Goal: Information Seeking & Learning: Learn about a topic

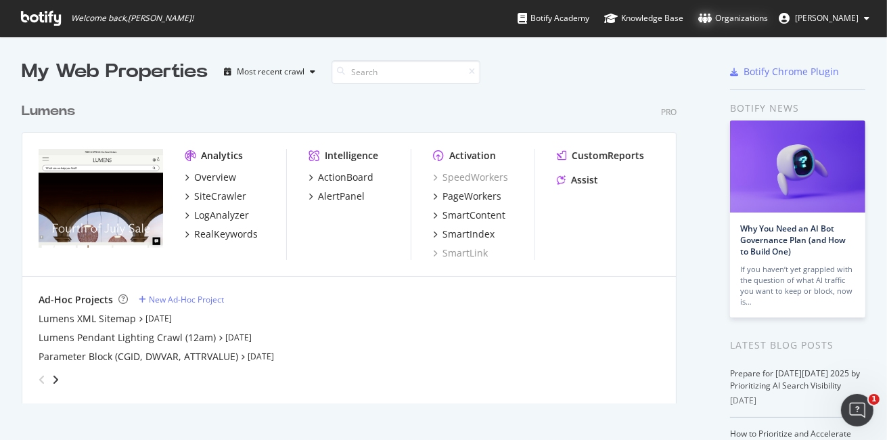
click at [758, 17] on div "Organizations" at bounding box center [733, 19] width 70 height 14
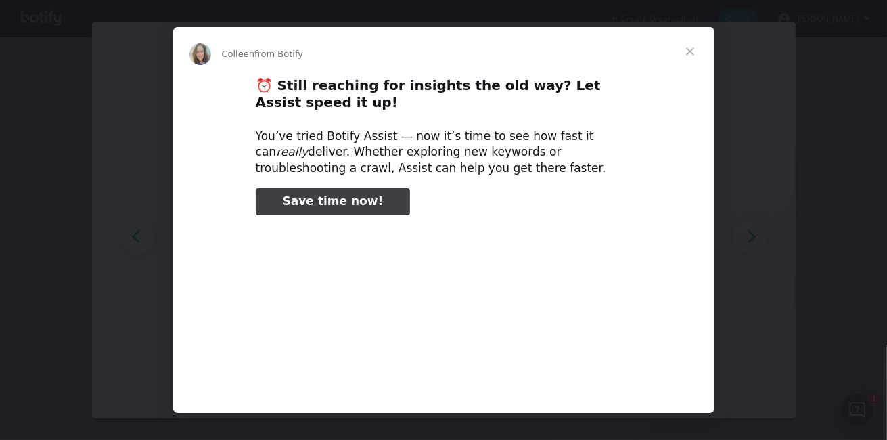
type input "133015"
click at [694, 49] on span "Close" at bounding box center [690, 51] width 49 height 49
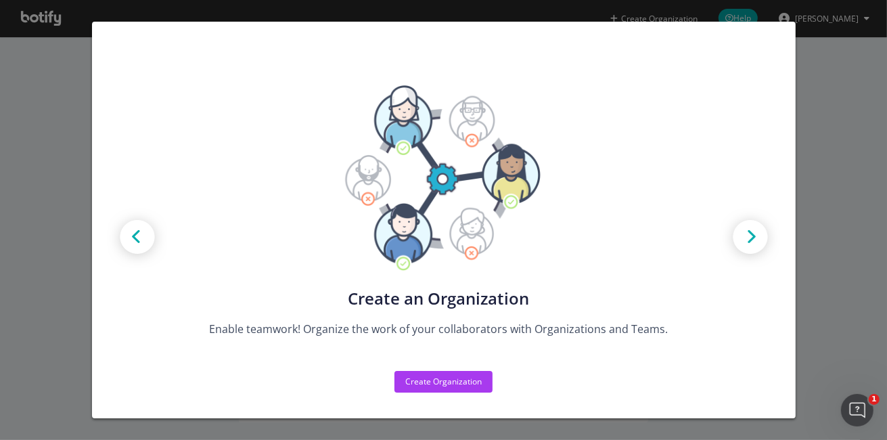
click at [71, 85] on div "Create new Projects for your Teams Create the exact model that matches your Org…" at bounding box center [443, 220] width 887 height 440
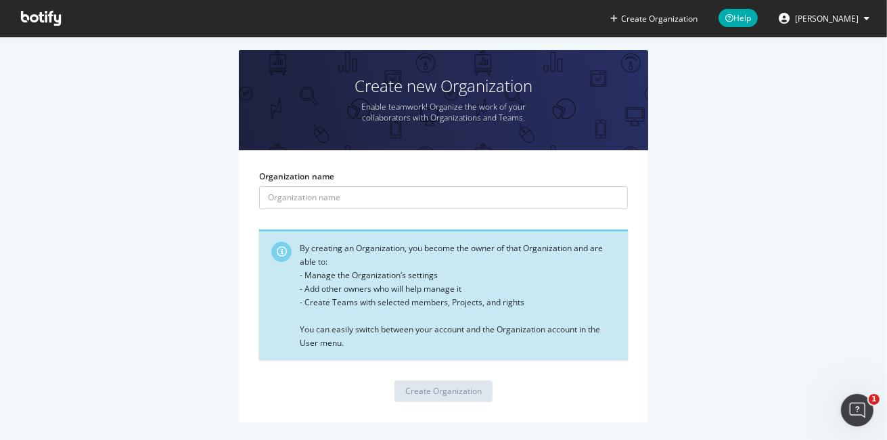
click at [864, 20] on icon at bounding box center [866, 18] width 5 height 8
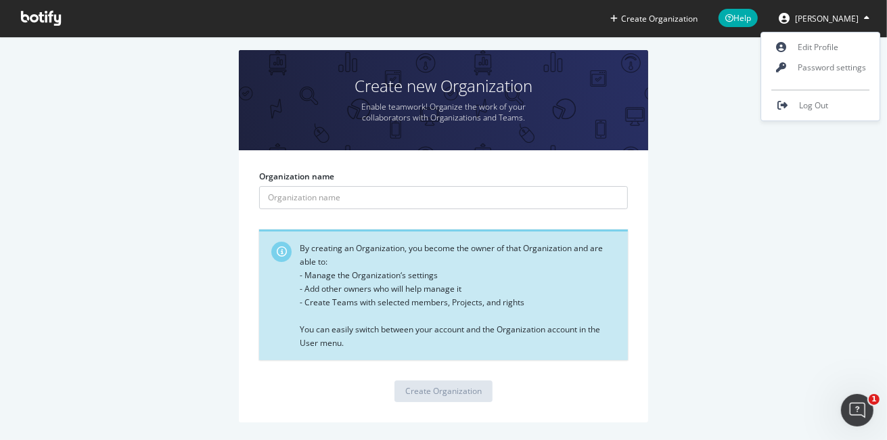
drag, startPoint x: 740, startPoint y: 89, endPoint x: 726, endPoint y: 76, distance: 18.2
click at [737, 87] on div "Create new Organization Enable teamwork! Organize the work of your collaborator…" at bounding box center [443, 243] width 846 height 386
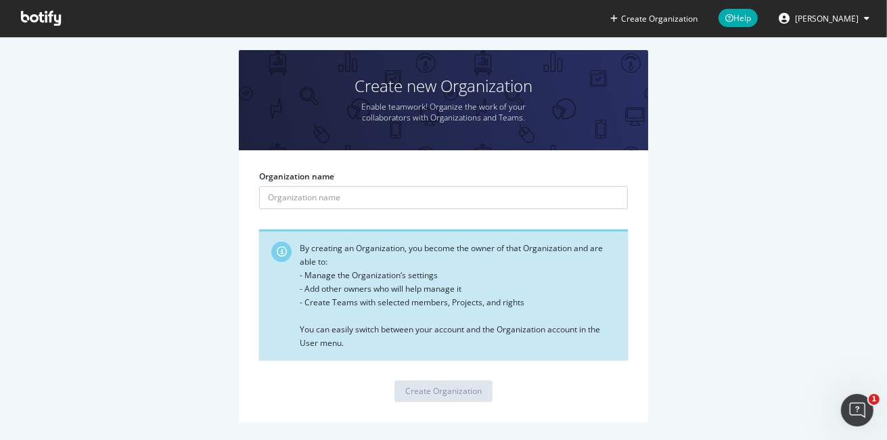
click at [41, 17] on icon at bounding box center [41, 18] width 40 height 15
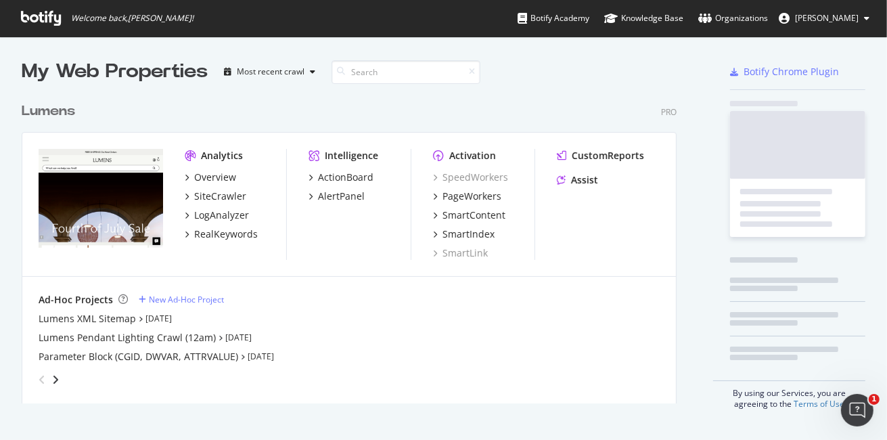
scroll to position [308, 656]
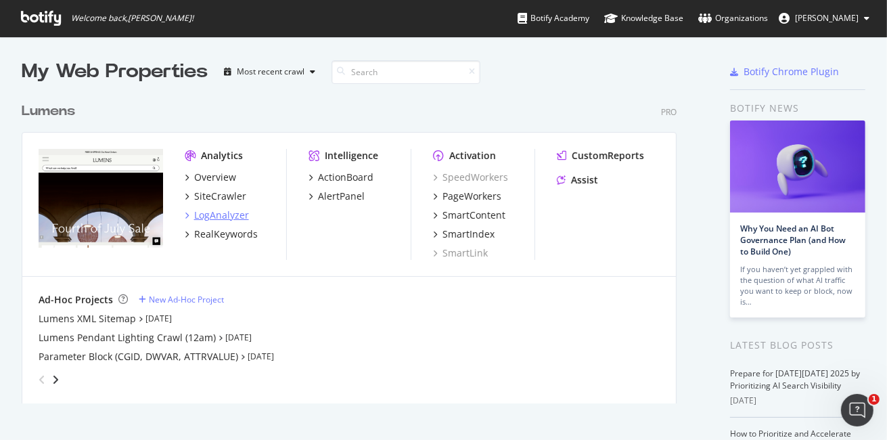
click at [218, 211] on div "LogAnalyzer" at bounding box center [221, 215] width 55 height 14
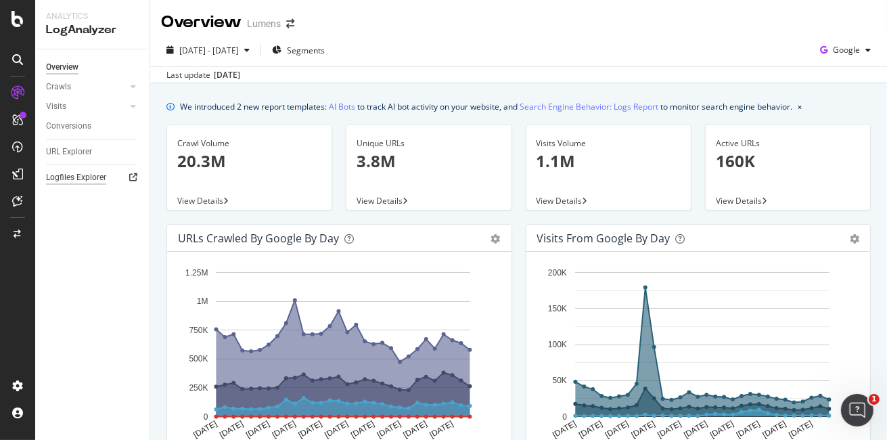
click at [76, 173] on div "Logfiles Explorer" at bounding box center [76, 178] width 60 height 14
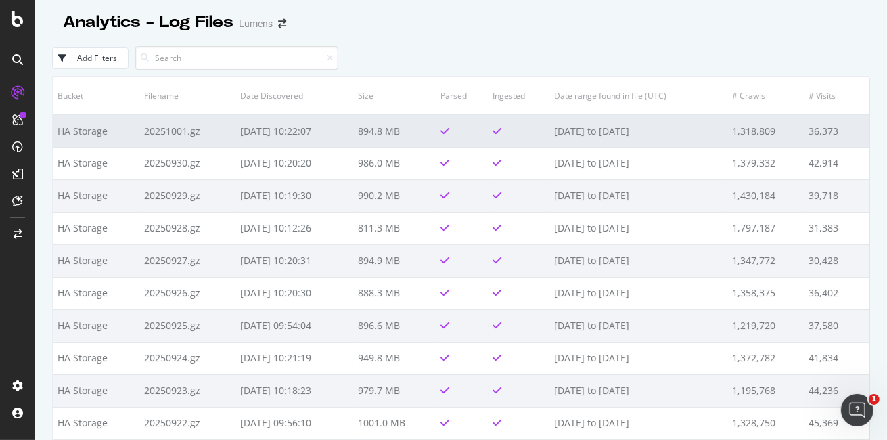
click at [168, 128] on td "20251001.gz" at bounding box center [187, 130] width 96 height 32
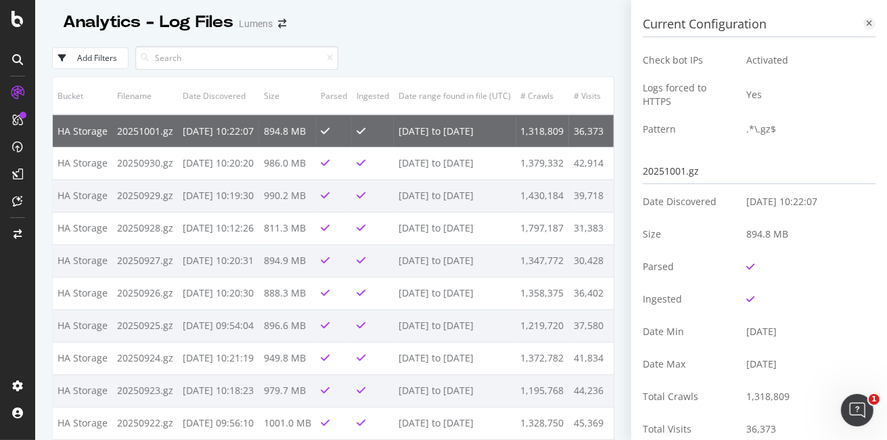
click at [867, 22] on icon at bounding box center [870, 24] width 6 height 8
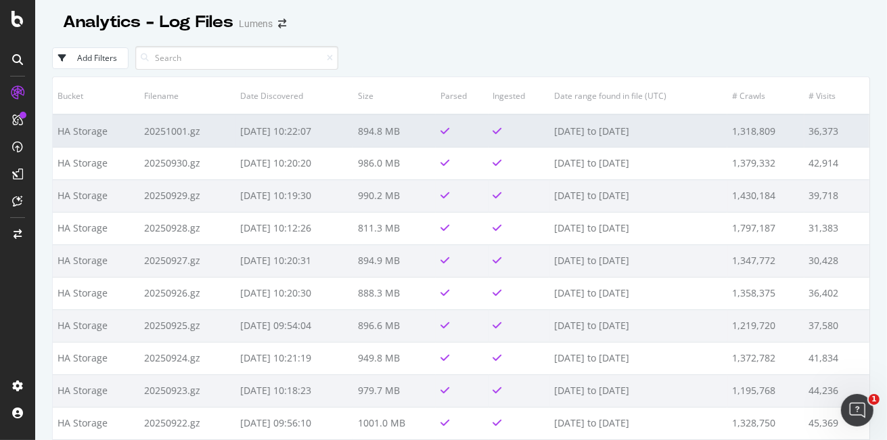
click at [246, 132] on td "2025-10-02 10:22:07" at bounding box center [294, 130] width 118 height 32
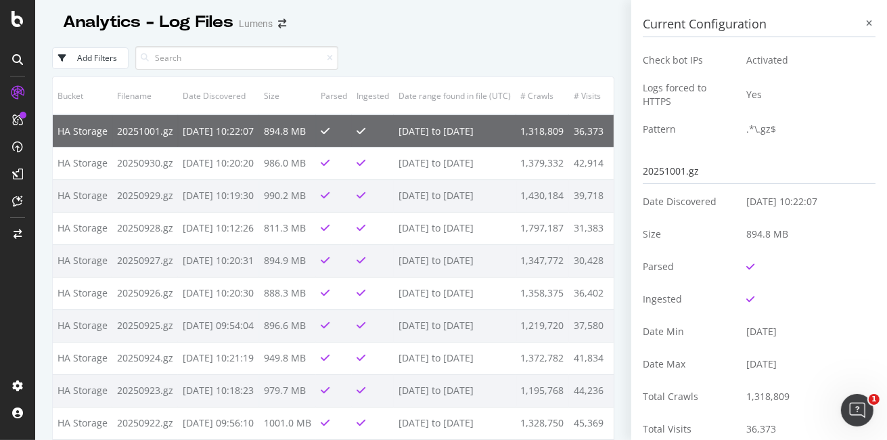
click at [142, 131] on td "20251001.gz" at bounding box center [145, 130] width 66 height 32
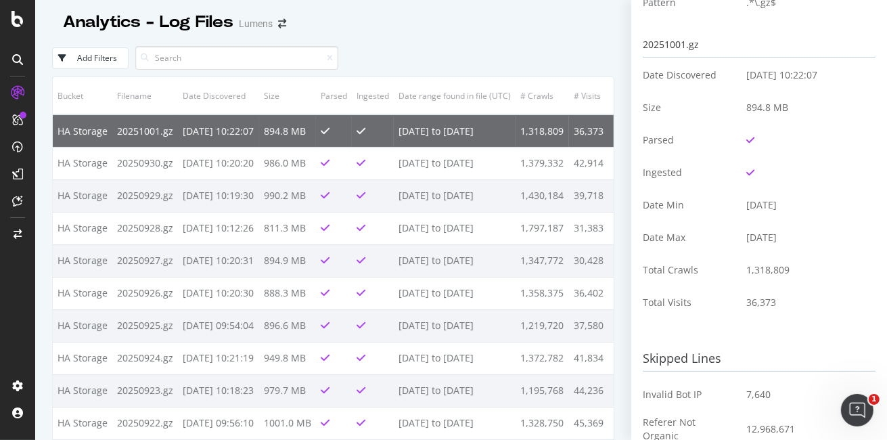
scroll to position [60, 0]
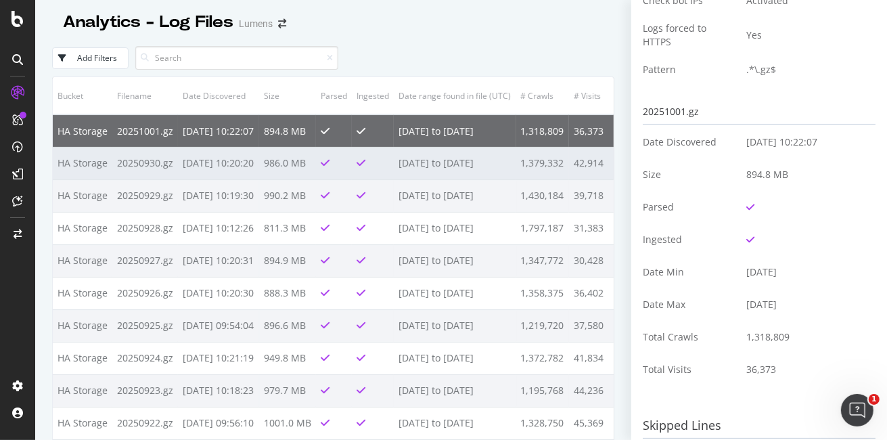
click at [143, 179] on td "20250930.gz" at bounding box center [145, 163] width 66 height 32
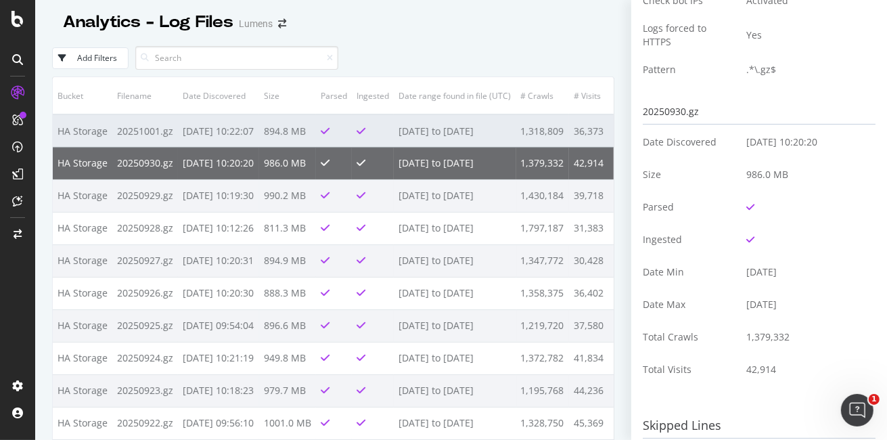
click at [112, 129] on td "20251001.gz" at bounding box center [145, 130] width 66 height 32
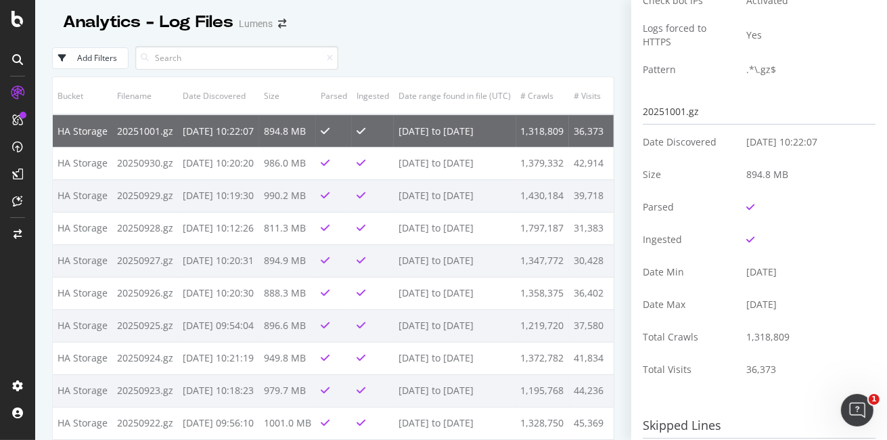
scroll to position [0, 0]
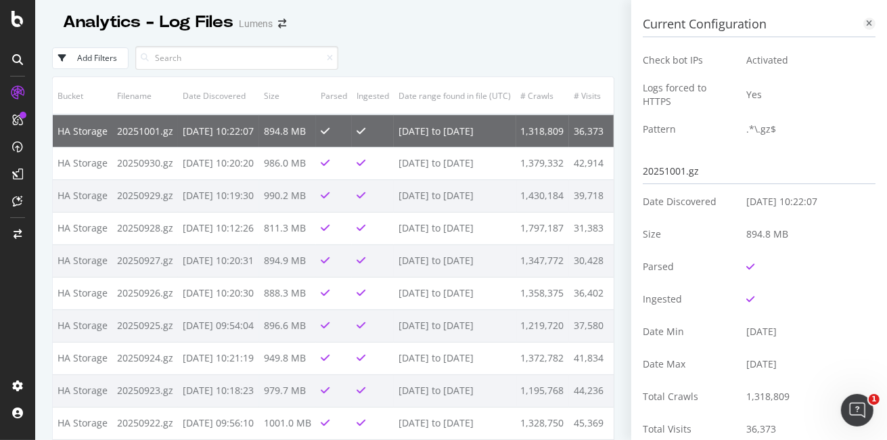
click at [867, 21] on icon at bounding box center [870, 24] width 6 height 8
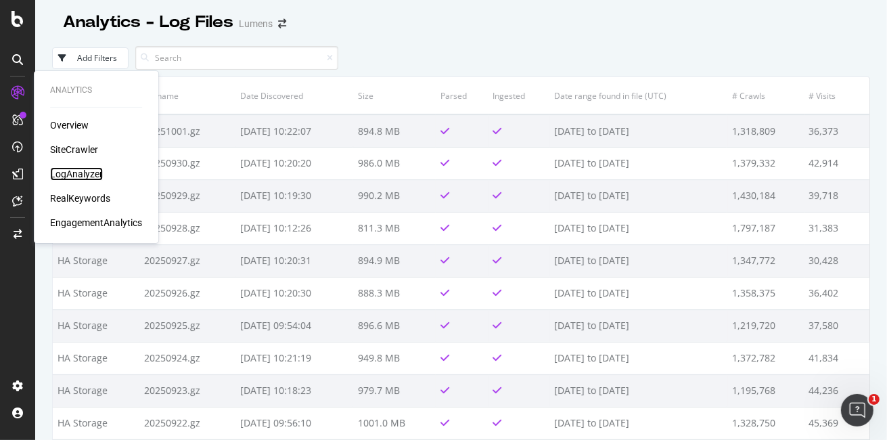
click at [85, 174] on div "LogAnalyzer" at bounding box center [76, 174] width 53 height 14
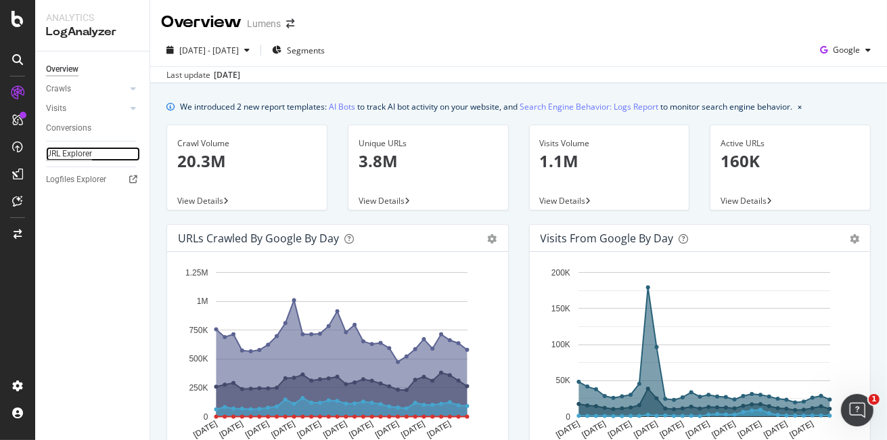
click at [74, 154] on div "URL Explorer" at bounding box center [69, 154] width 46 height 14
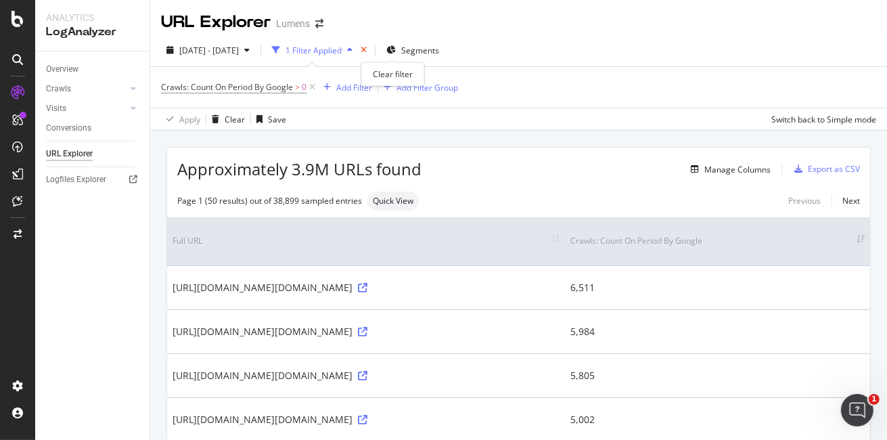
click at [367, 49] on icon "times" at bounding box center [364, 50] width 6 height 8
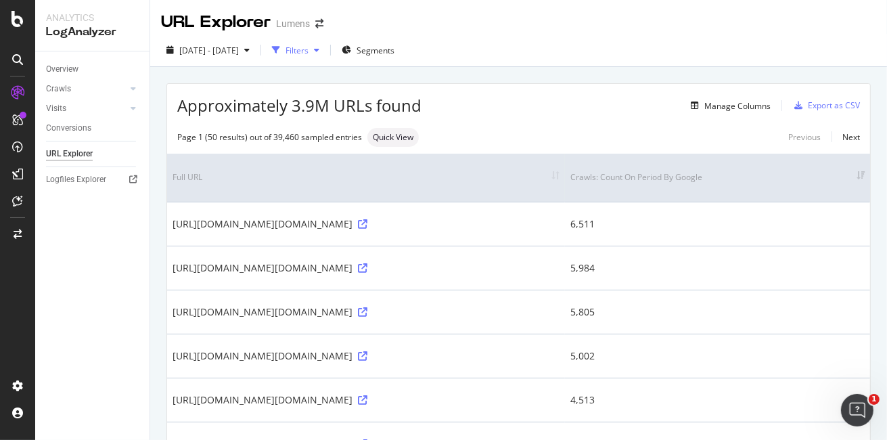
click at [319, 49] on icon "button" at bounding box center [316, 50] width 5 height 8
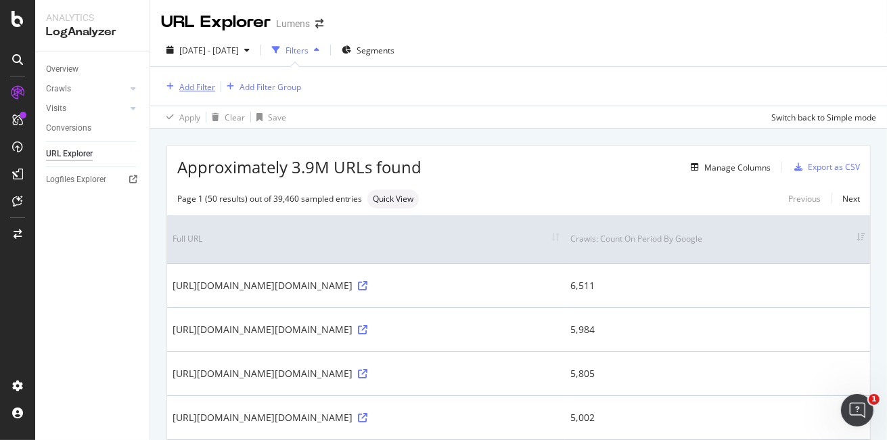
click at [169, 86] on icon "button" at bounding box center [169, 87] width 7 height 8
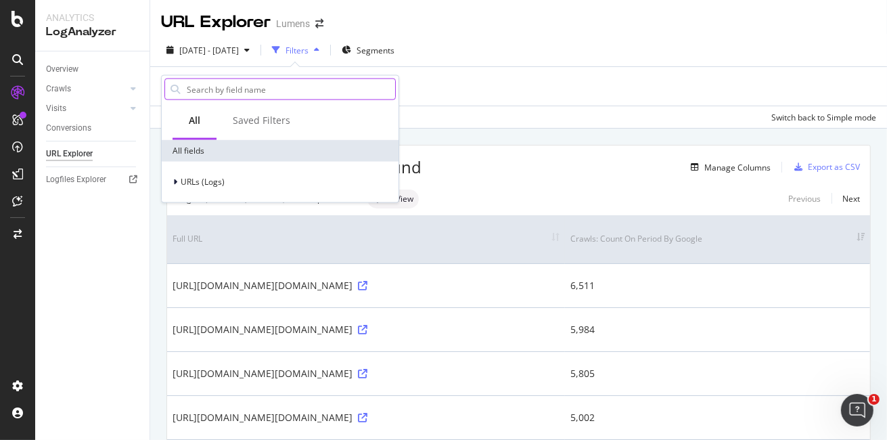
click at [227, 88] on input "text" at bounding box center [290, 89] width 210 height 20
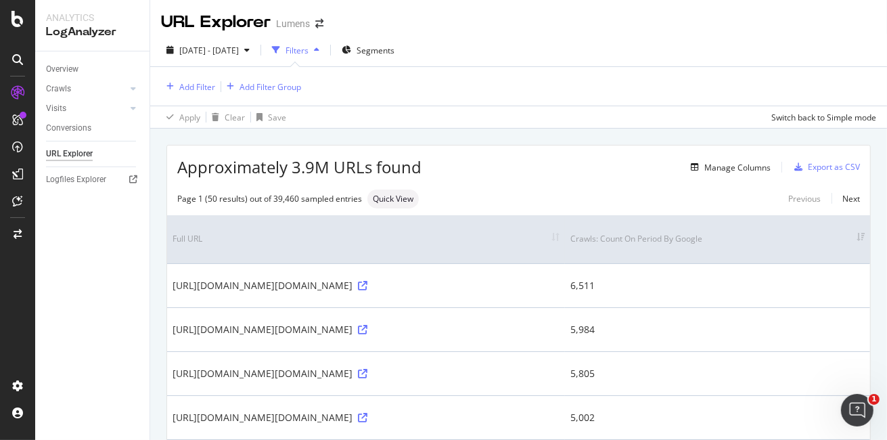
click at [592, 70] on div "Add Filter Add Filter Group" at bounding box center [518, 86] width 715 height 39
click at [367, 326] on icon at bounding box center [362, 329] width 9 height 9
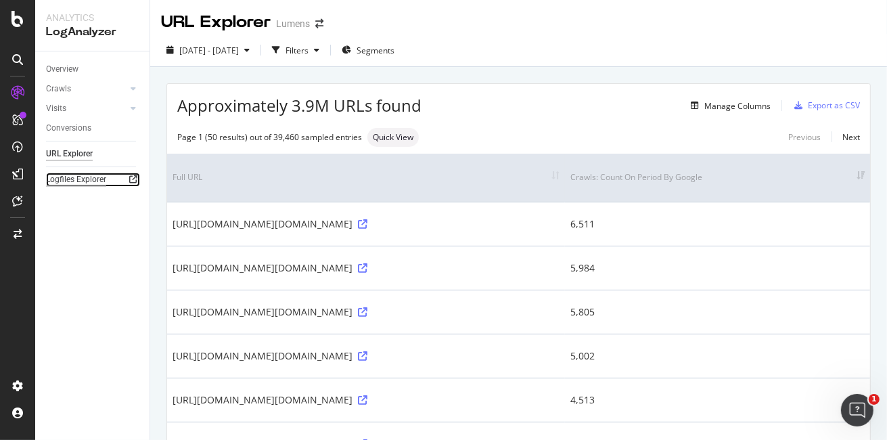
click at [69, 184] on div "Logfiles Explorer" at bounding box center [76, 180] width 60 height 14
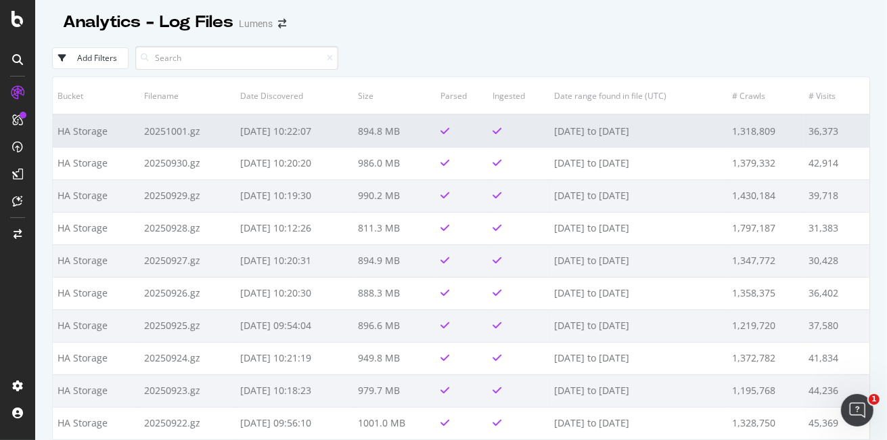
drag, startPoint x: 151, startPoint y: 130, endPoint x: 160, endPoint y: 131, distance: 8.8
click at [152, 130] on td "20251001.gz" at bounding box center [187, 130] width 96 height 32
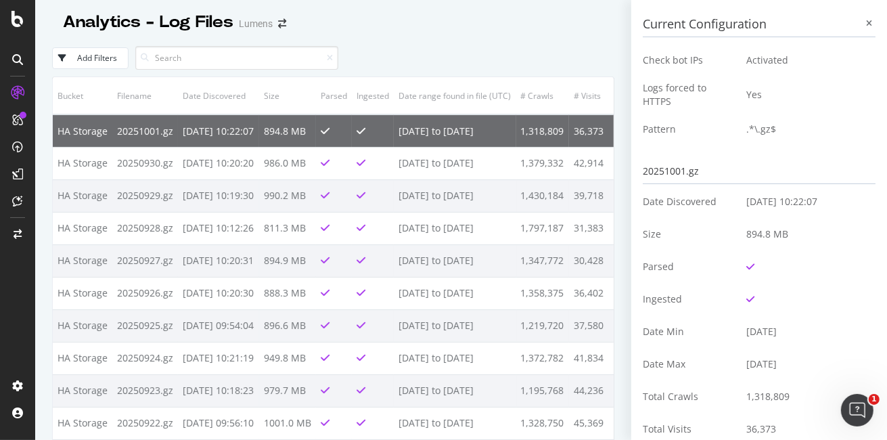
click at [867, 22] on icon at bounding box center [870, 24] width 6 height 8
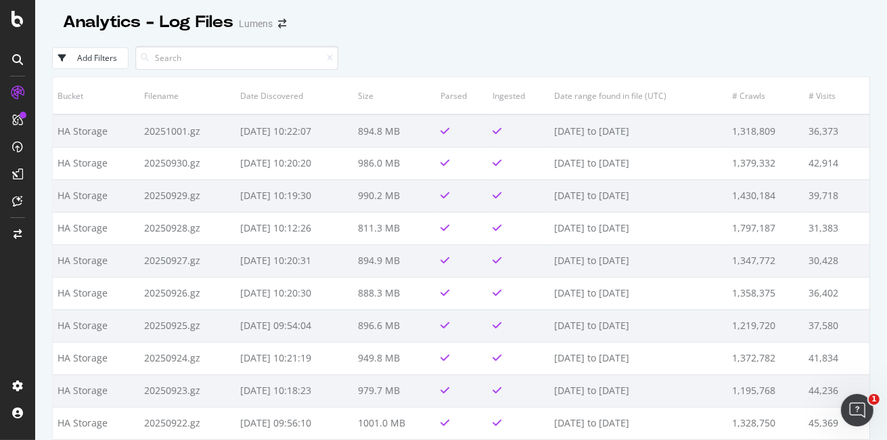
click at [579, 38] on div at bounding box center [461, 36] width 818 height 5
